Goal: Task Accomplishment & Management: Manage account settings

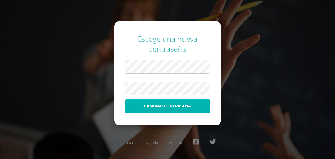
click at [182, 106] on button "Cambiar contraseña" at bounding box center [168, 105] width 86 height 13
